Goal: Task Accomplishment & Management: Use online tool/utility

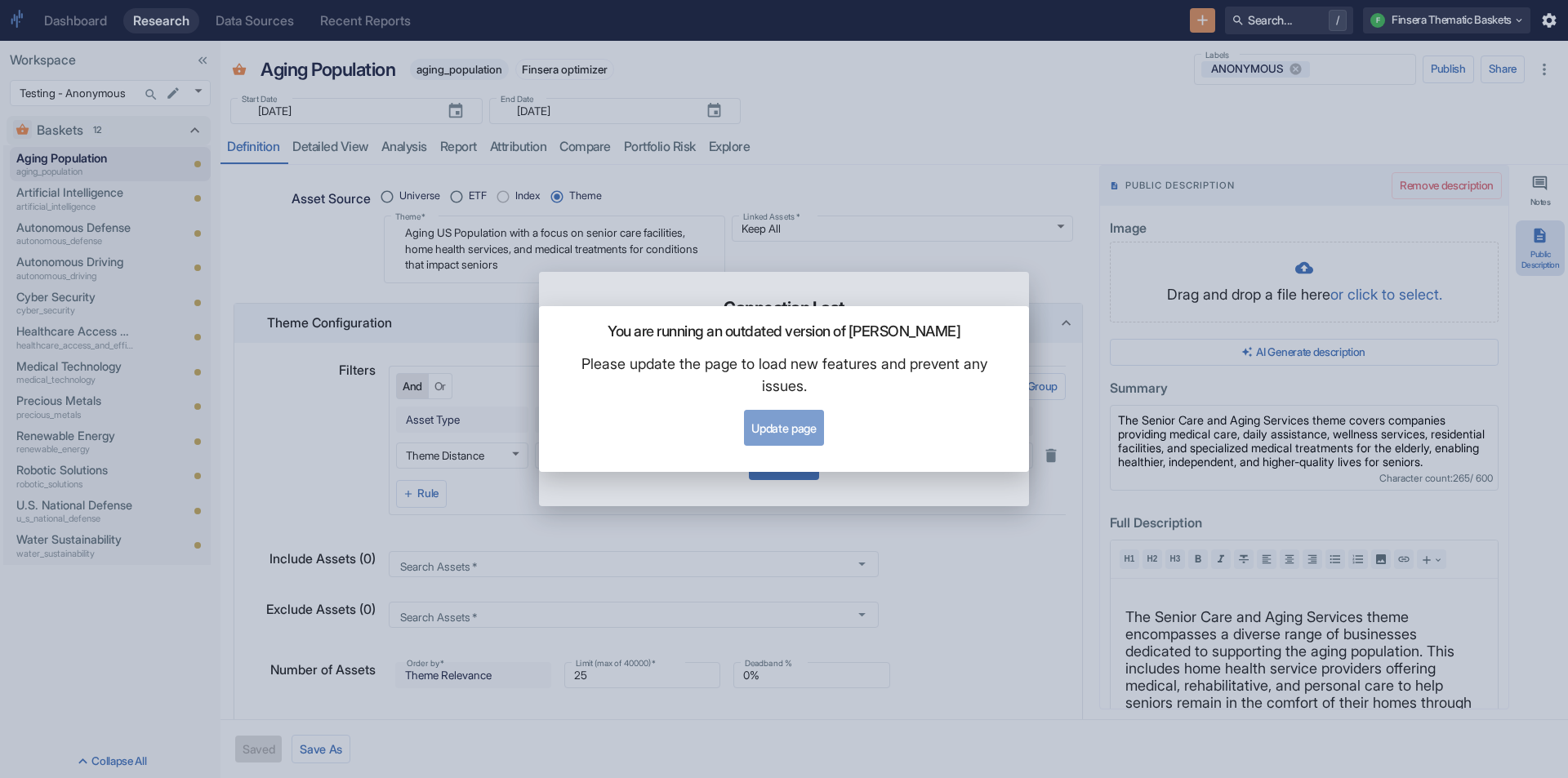
click at [761, 426] on button "Update page" at bounding box center [784, 427] width 79 height 36
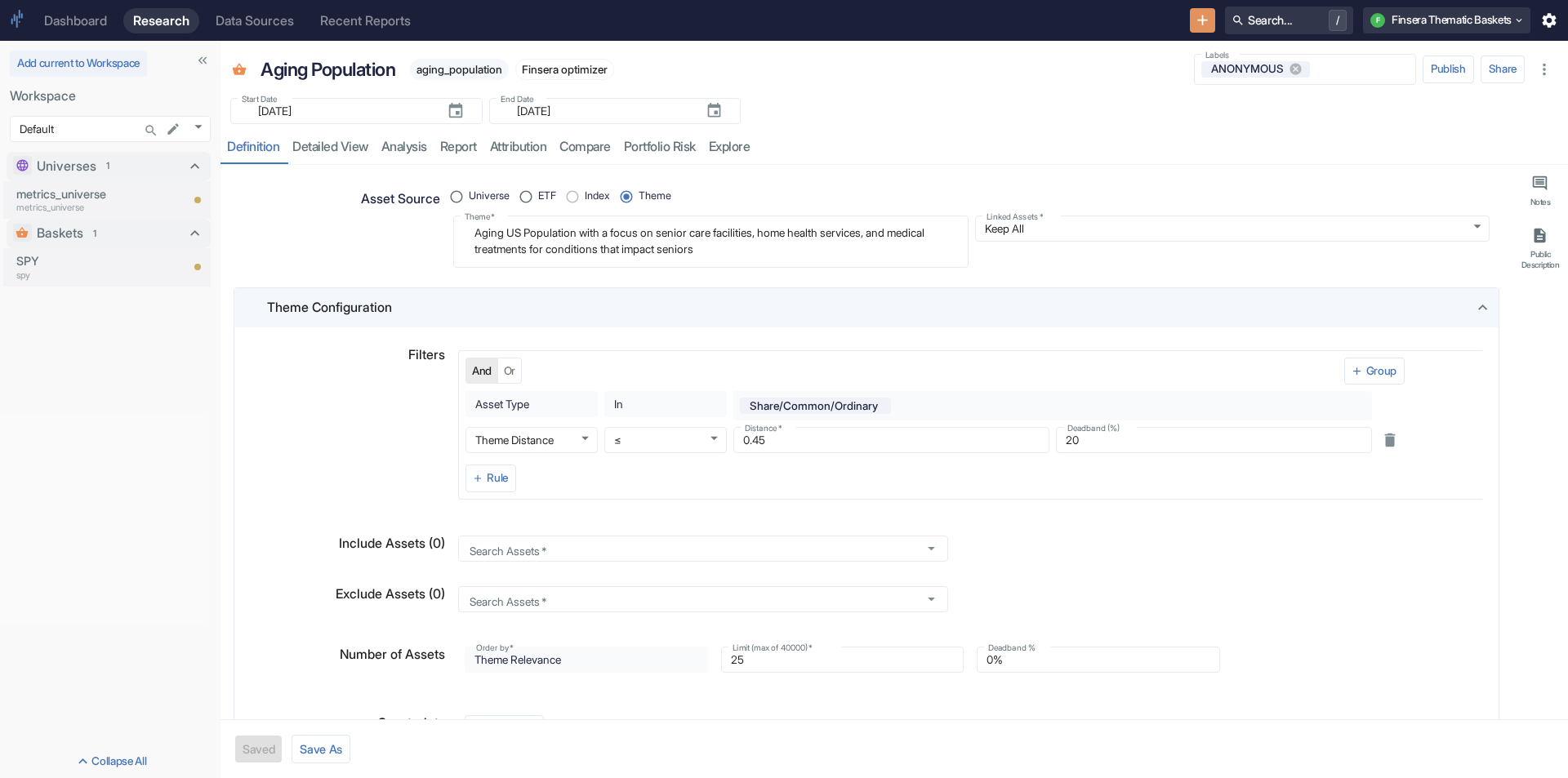
type textarea "x"
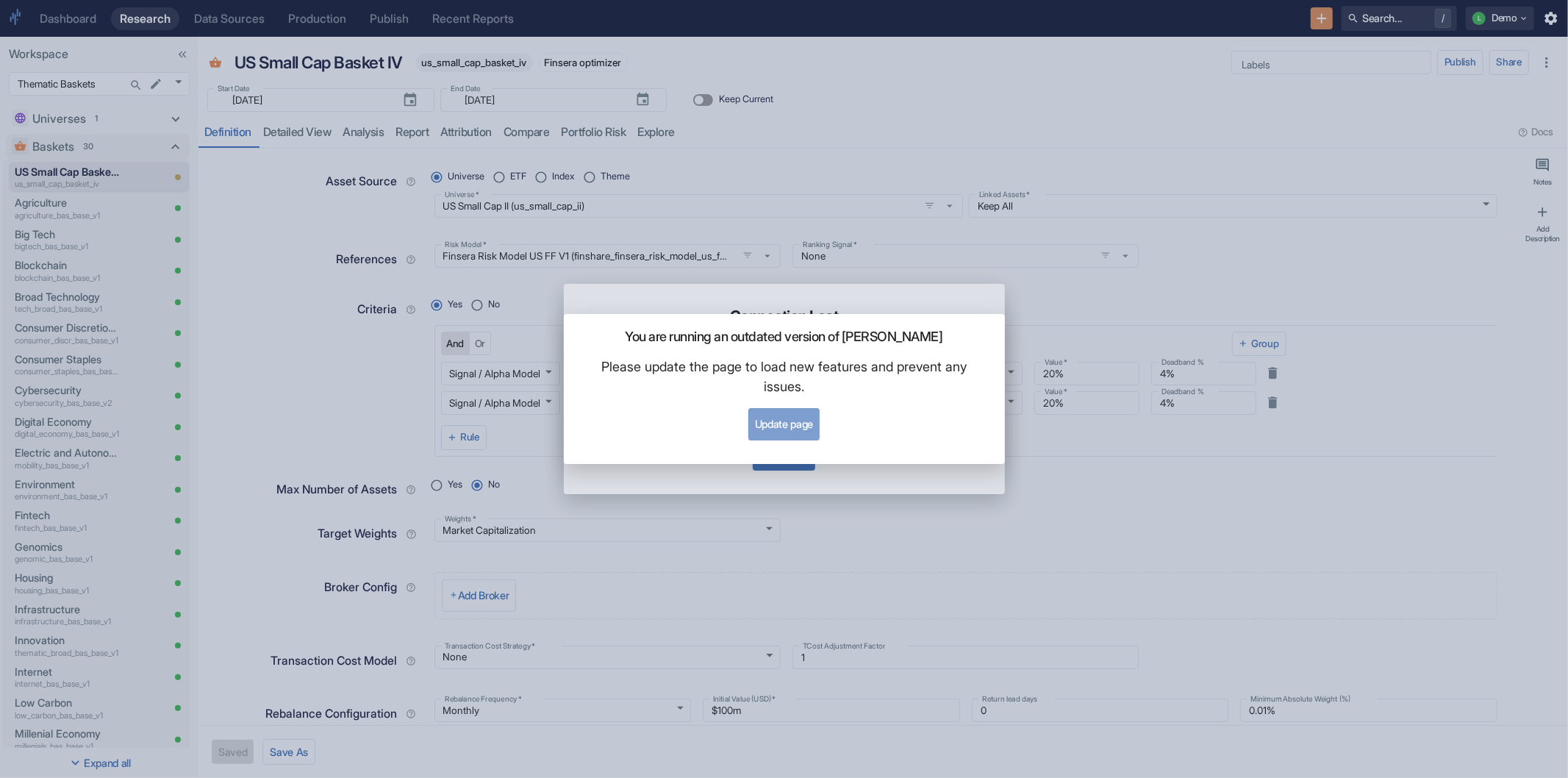
click at [779, 420] on button "Update page" at bounding box center [784, 424] width 71 height 32
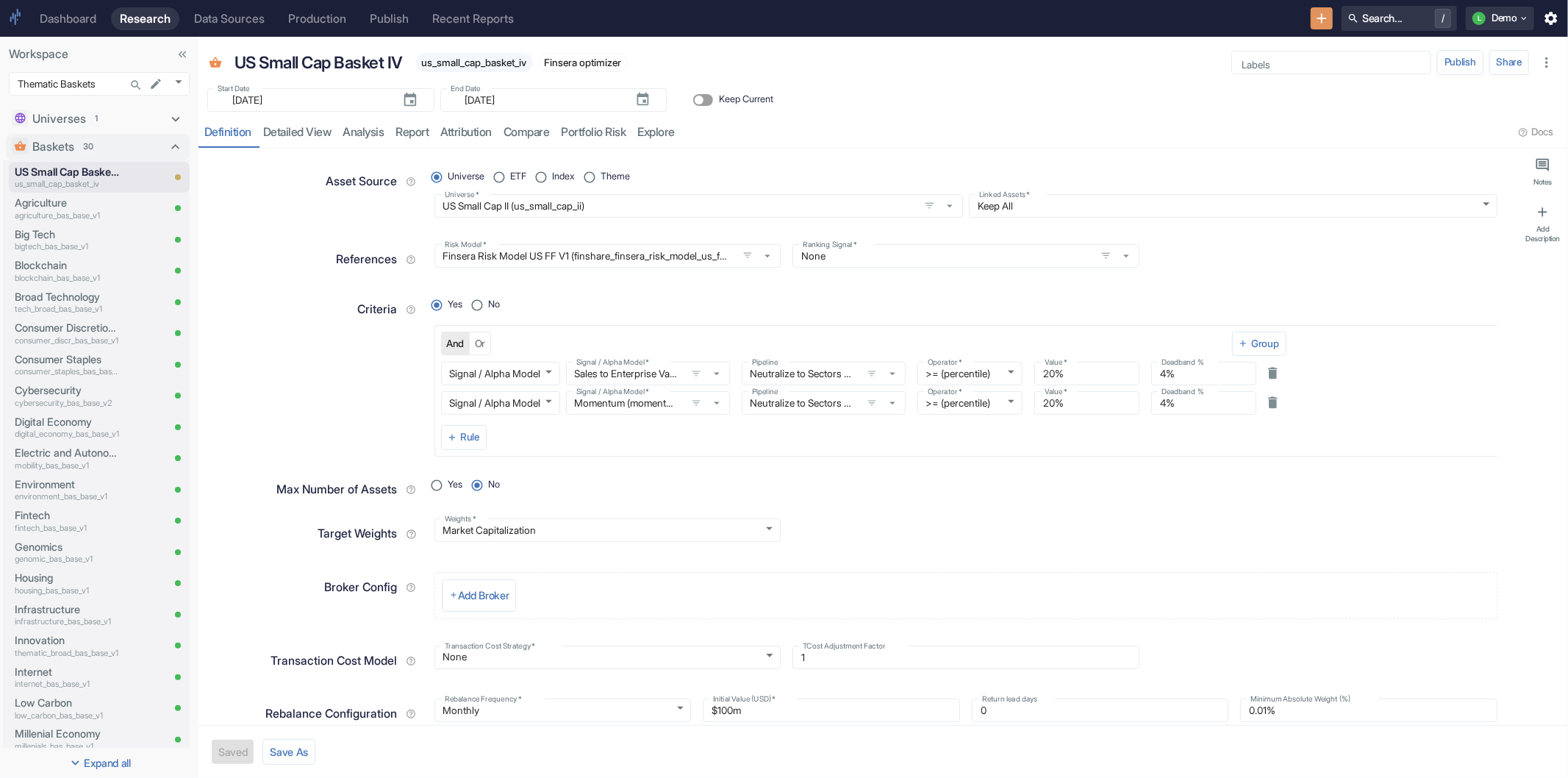
type textarea "x"
